Goal: Task Accomplishment & Management: Use online tool/utility

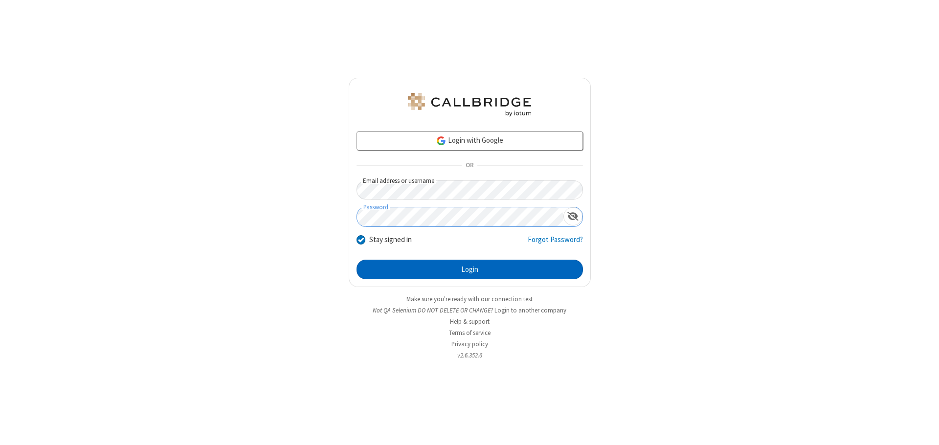
click at [469, 269] on button "Login" at bounding box center [469, 270] width 226 height 20
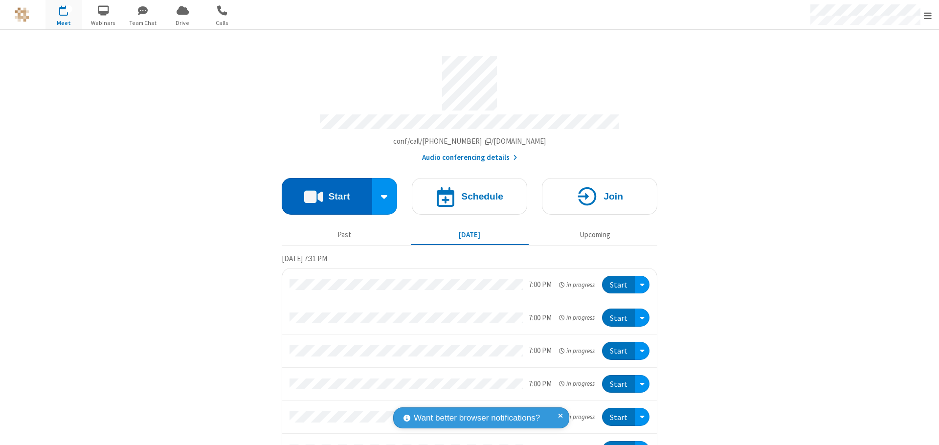
click at [323, 192] on button "Start" at bounding box center [327, 196] width 90 height 37
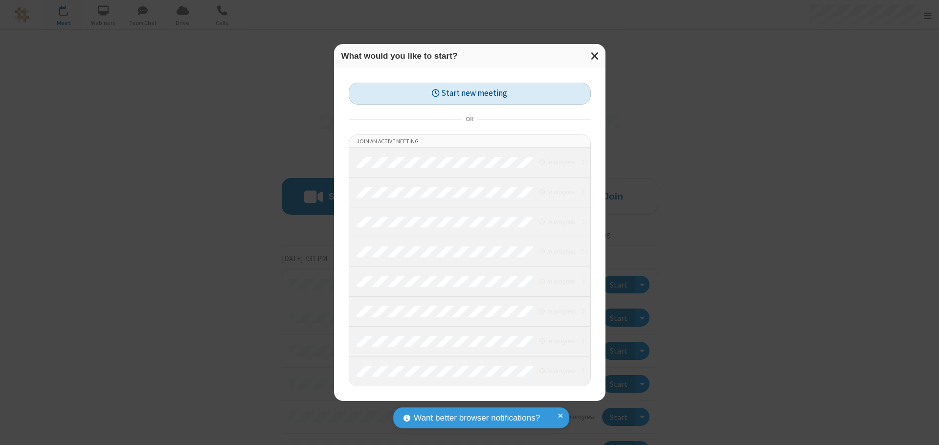
click at [469, 93] on button "Start new meeting" at bounding box center [470, 94] width 242 height 22
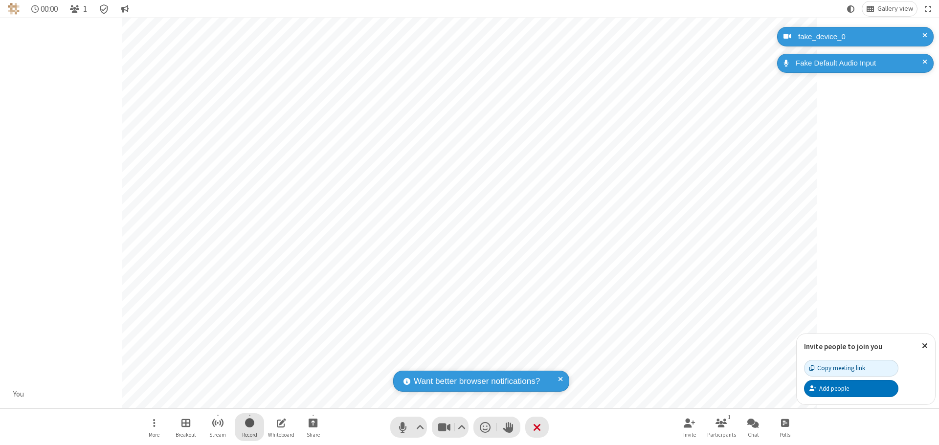
click at [249, 427] on span "Start recording" at bounding box center [249, 422] width 9 height 12
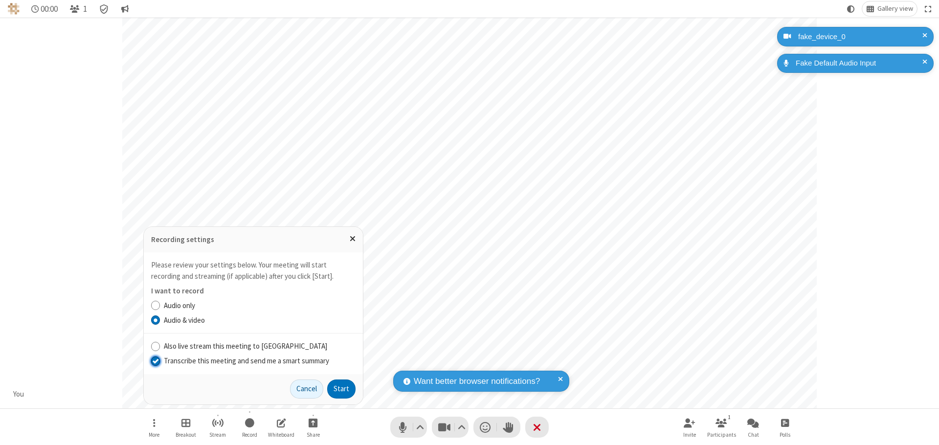
click at [155, 360] on input "Transcribe this meeting and send me a smart summary" at bounding box center [155, 360] width 9 height 10
click at [341, 389] on button "Start" at bounding box center [341, 389] width 28 height 20
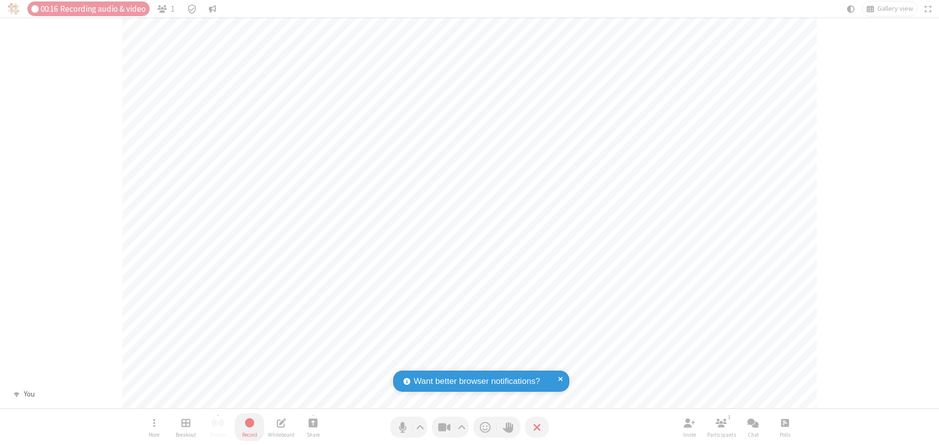
click at [249, 427] on span "Stop recording" at bounding box center [249, 422] width 11 height 12
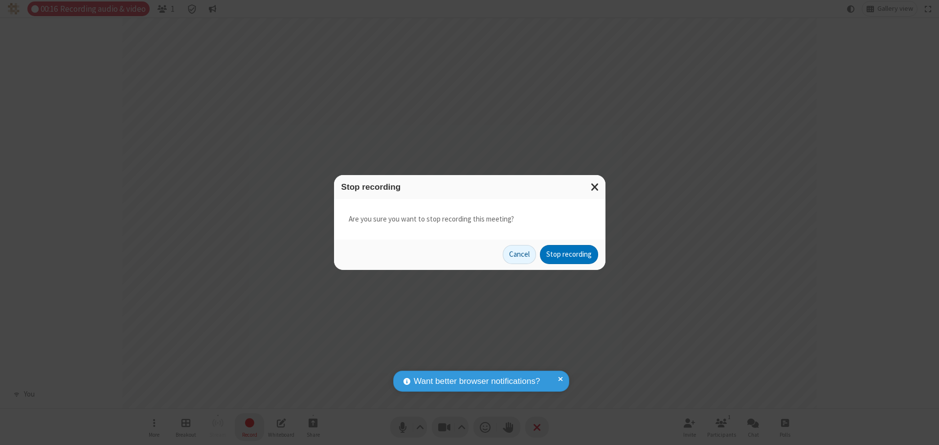
click at [569, 254] on button "Stop recording" at bounding box center [569, 255] width 58 height 20
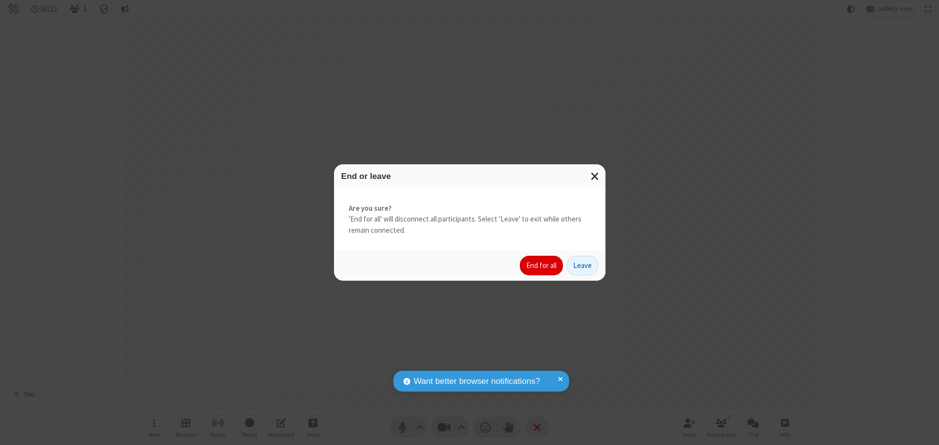
click at [542, 265] on button "End for all" at bounding box center [541, 266] width 43 height 20
